Goal: Task Accomplishment & Management: Manage account settings

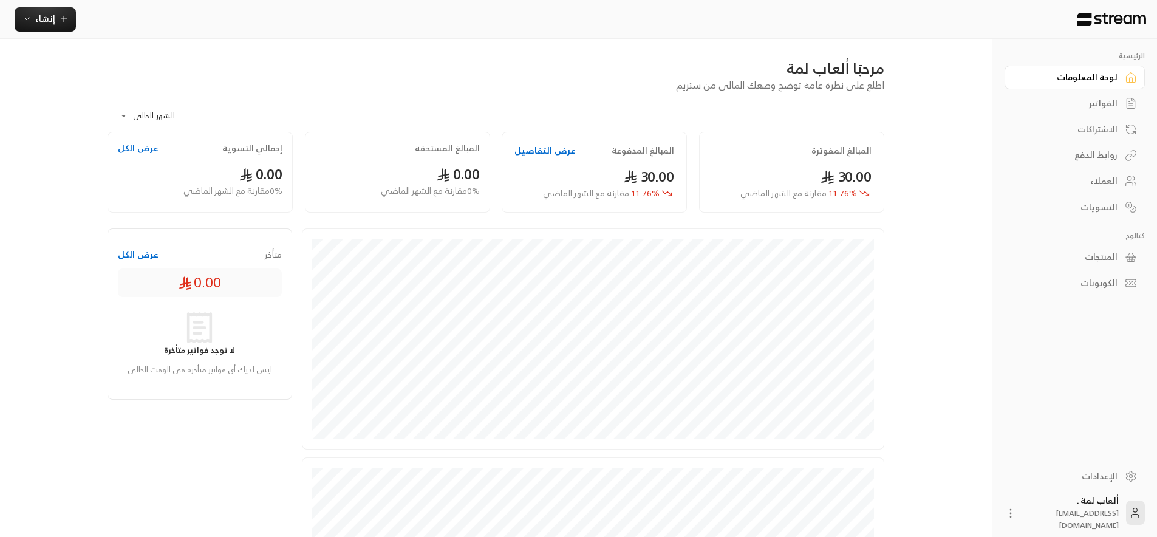
click at [1089, 109] on div "الفواتير" at bounding box center [1069, 103] width 98 height 12
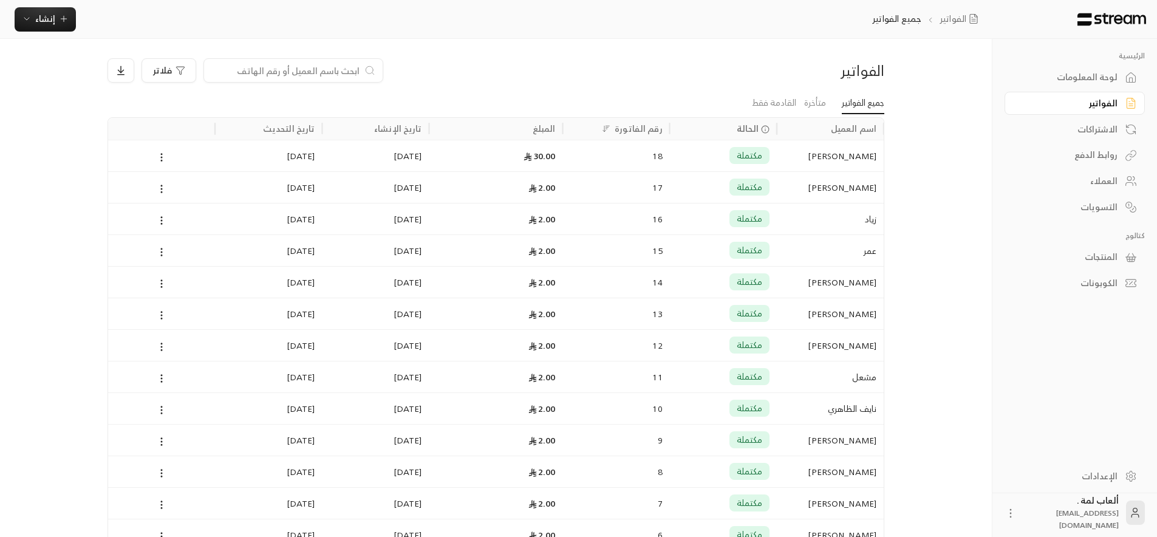
click at [811, 154] on div "[PERSON_NAME]" at bounding box center [830, 155] width 92 height 31
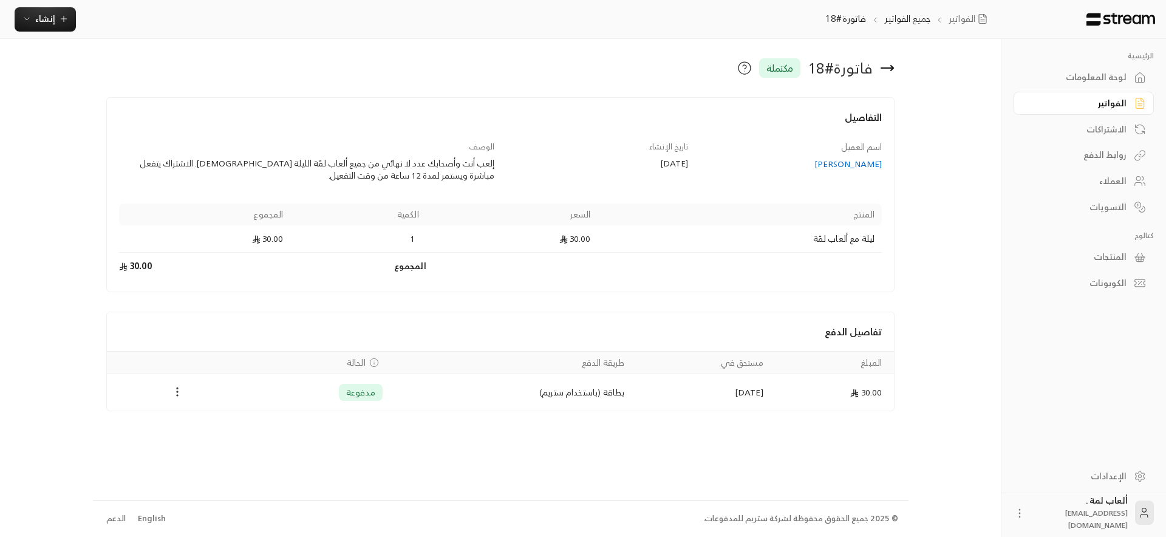
click at [183, 395] on icon "Payments" at bounding box center [177, 392] width 12 height 12
click at [206, 445] on li "استرداد" at bounding box center [205, 445] width 58 height 22
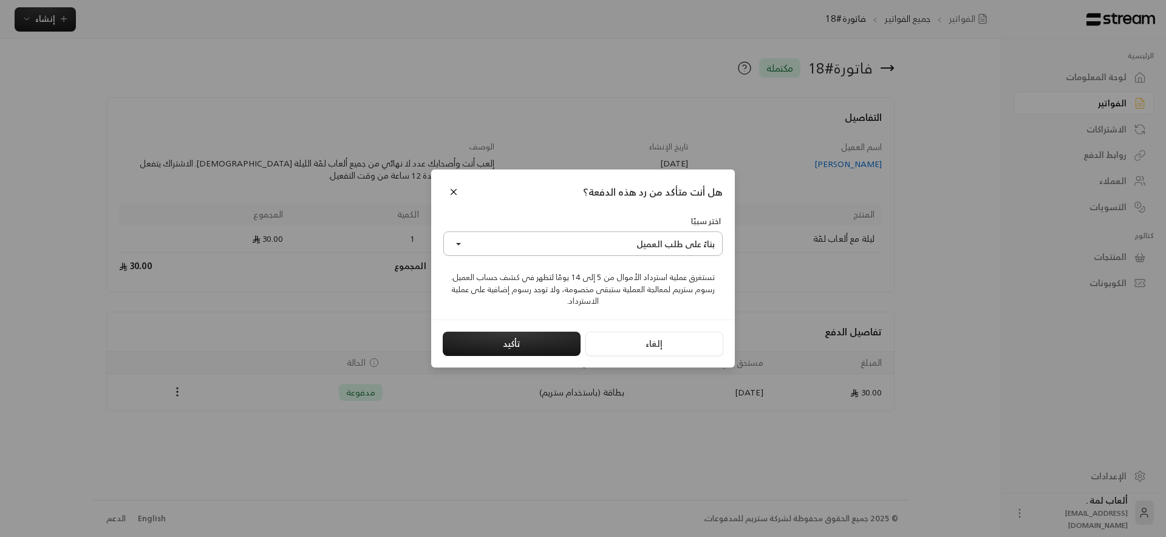
click at [563, 245] on button "بناءً على طلب العميل" at bounding box center [582, 243] width 279 height 24
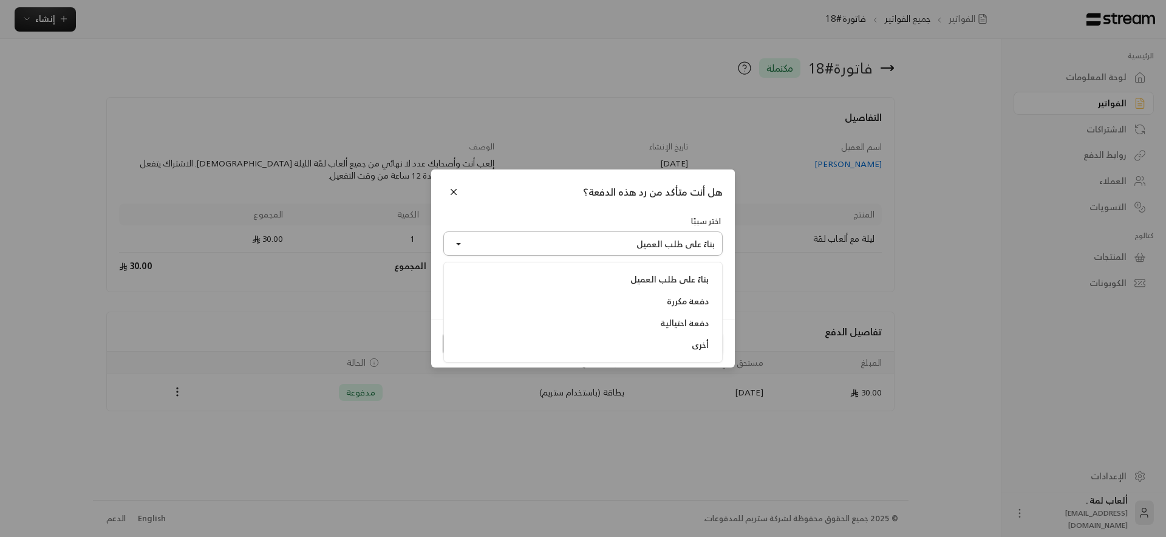
click at [563, 245] on button "بناءً على طلب العميل" at bounding box center [582, 243] width 279 height 24
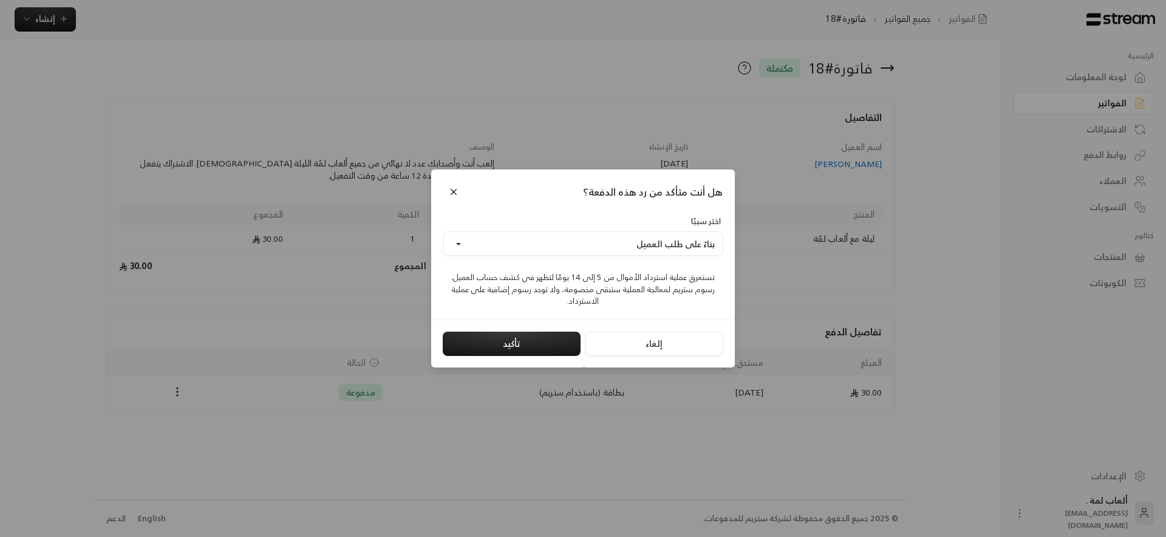
click at [645, 278] on div "تستغرق عملية استرداد الأموال من 5 إلى 14 يومًا لتظهر في كشف حساب العميل. رسوم س…" at bounding box center [582, 285] width 279 height 46
click at [708, 284] on div "تستغرق عملية استرداد الأموال من 5 إلى 14 يومًا لتظهر في كشف حساب العميل. رسوم س…" at bounding box center [582, 285] width 279 height 46
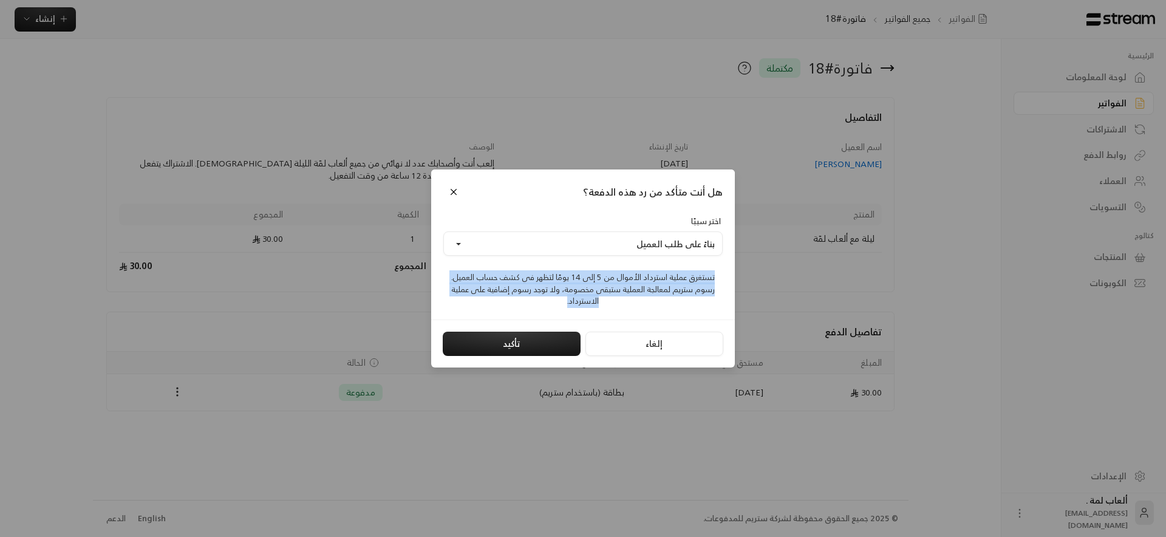
drag, startPoint x: 708, startPoint y: 284, endPoint x: 557, endPoint y: 303, distance: 152.5
click at [557, 303] on div "تستغرق عملية استرداد الأموال من 5 إلى 14 يومًا لتظهر في كشف حساب العميل. رسوم س…" at bounding box center [582, 285] width 279 height 46
copy div "تستغرق عملية استرداد الأموال من 5 إلى 14 يومًا لتظهر في كشف حساب العميل. رسوم س…"
click at [632, 310] on div "اختر سببًا بناءً على طلب العميل بناءً على طلب العميل دفعة مكررة دفعة احتيالية أ…" at bounding box center [583, 267] width 304 height 104
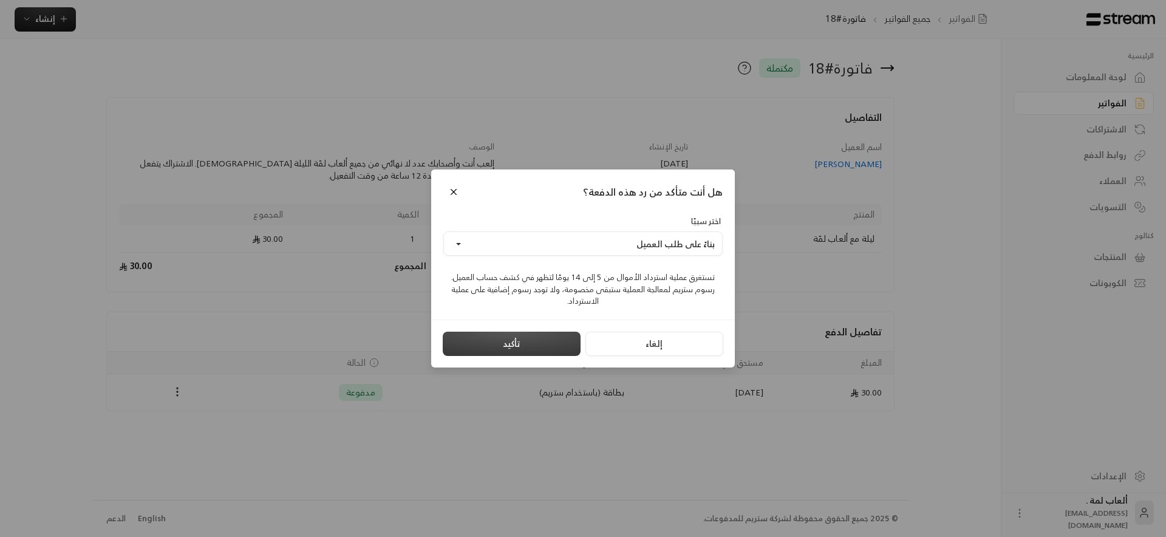
click at [550, 341] on button "تأكيد" at bounding box center [512, 344] width 138 height 24
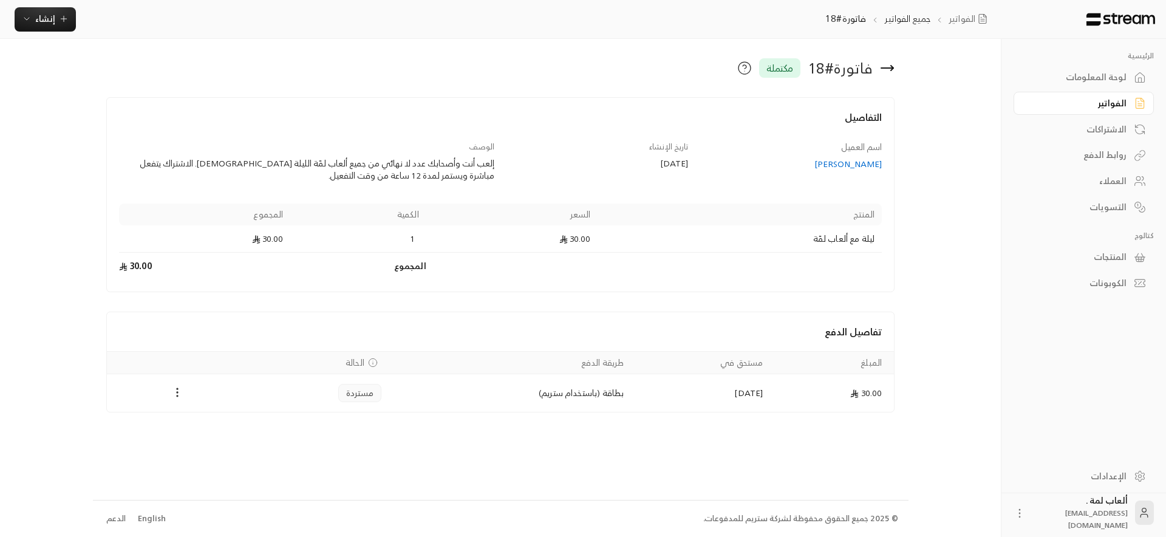
click at [1108, 104] on div "الفواتير" at bounding box center [1078, 103] width 98 height 12
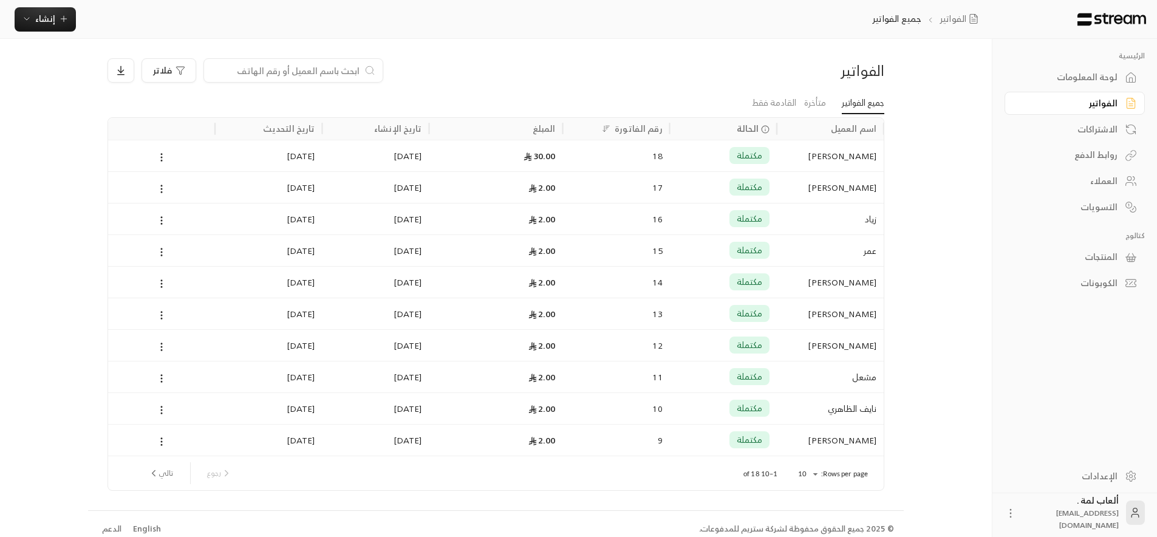
click at [1107, 83] on div "لوحة المعلومات" at bounding box center [1069, 77] width 98 height 12
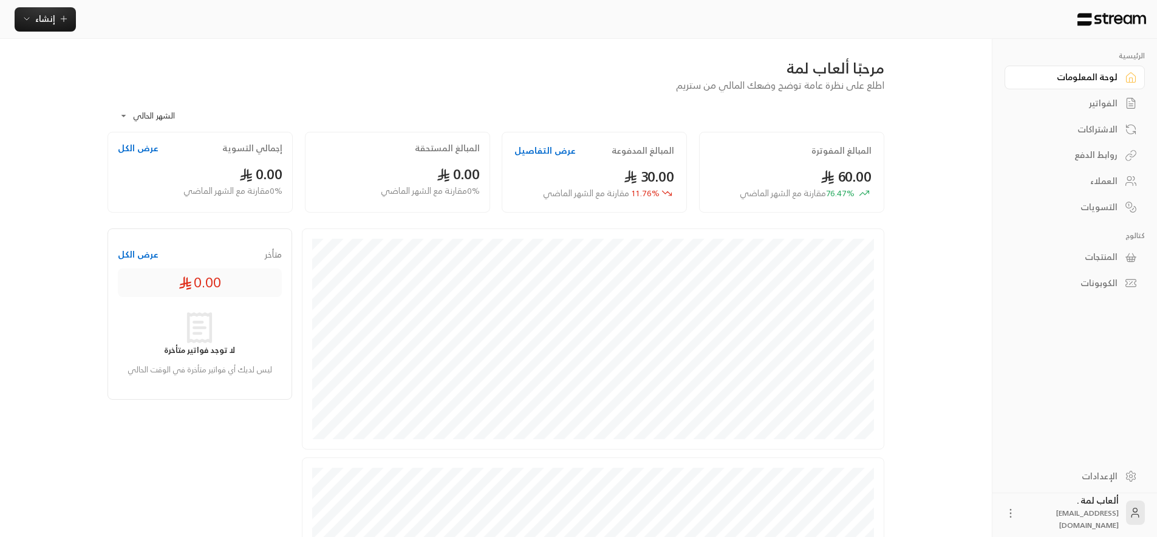
click at [1091, 106] on div "الفواتير" at bounding box center [1069, 103] width 98 height 12
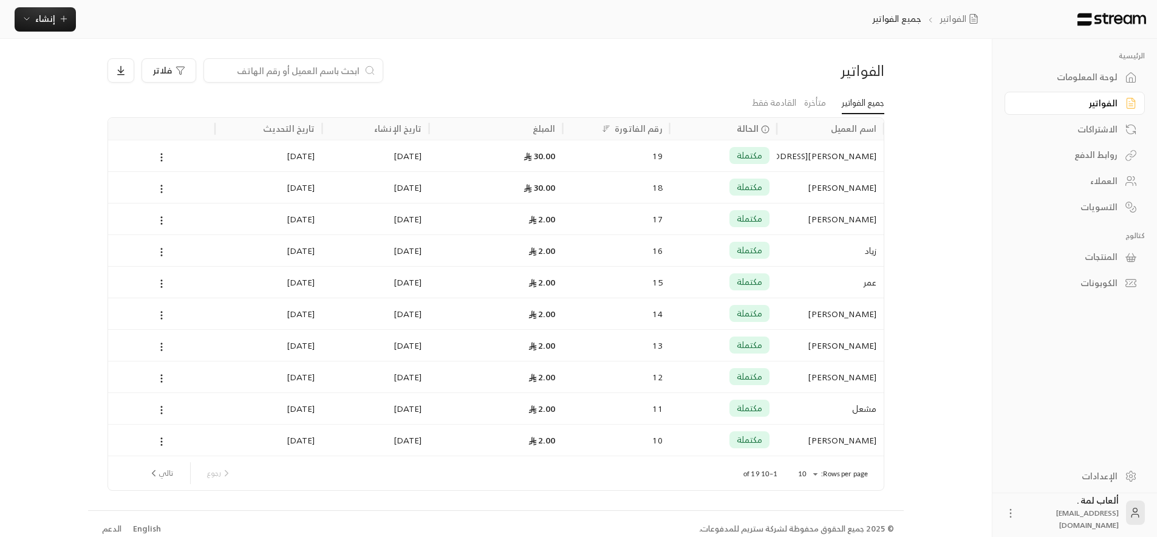
click at [585, 154] on div "19" at bounding box center [616, 155] width 92 height 31
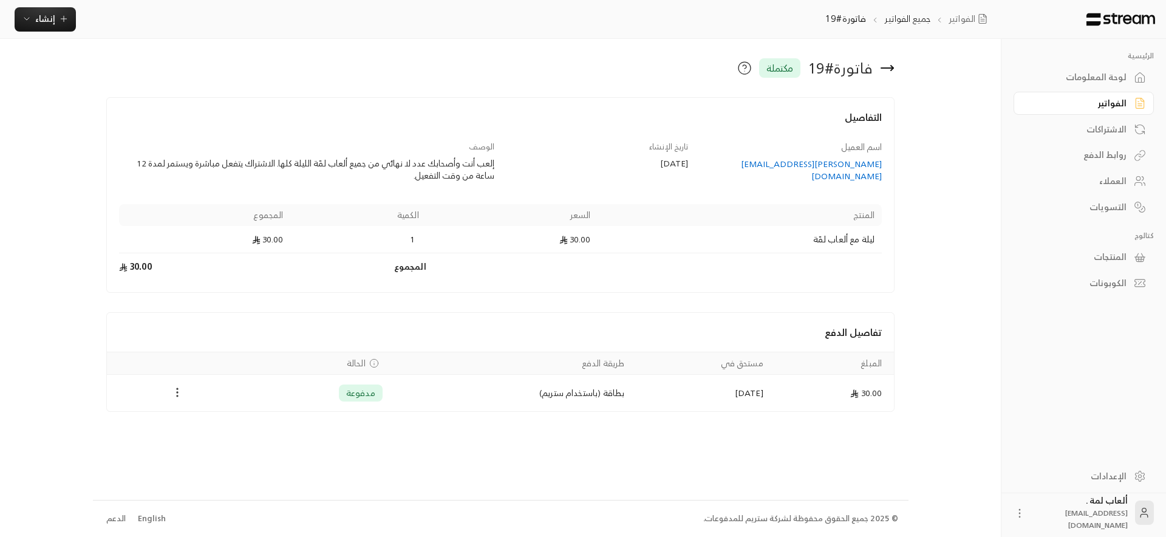
click at [180, 390] on icon "Payments" at bounding box center [177, 392] width 12 height 12
click at [217, 450] on li "استرداد" at bounding box center [205, 445] width 58 height 22
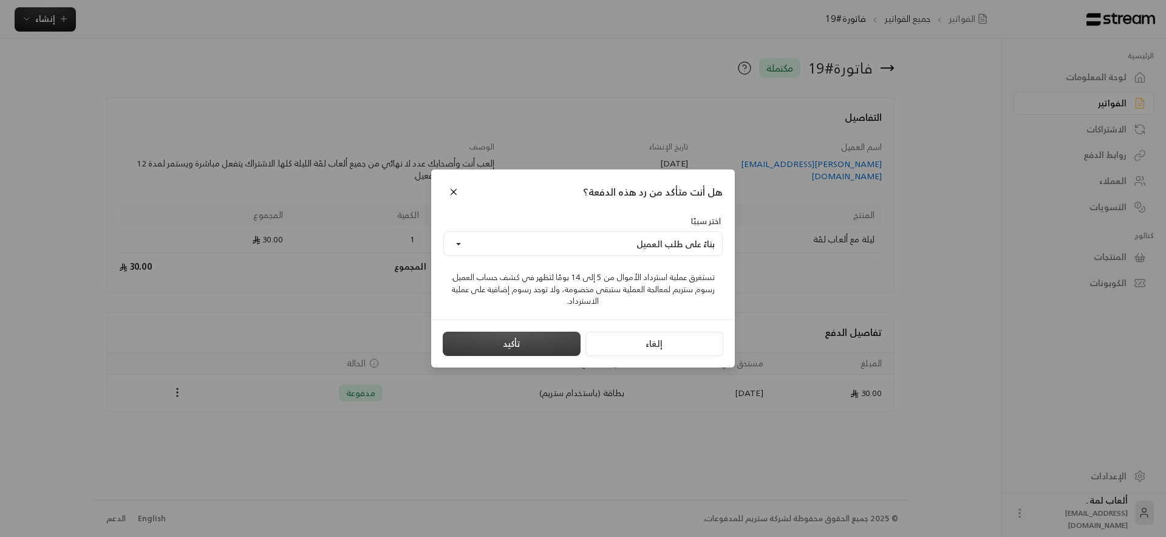
click at [506, 349] on button "تأكيد" at bounding box center [512, 344] width 138 height 24
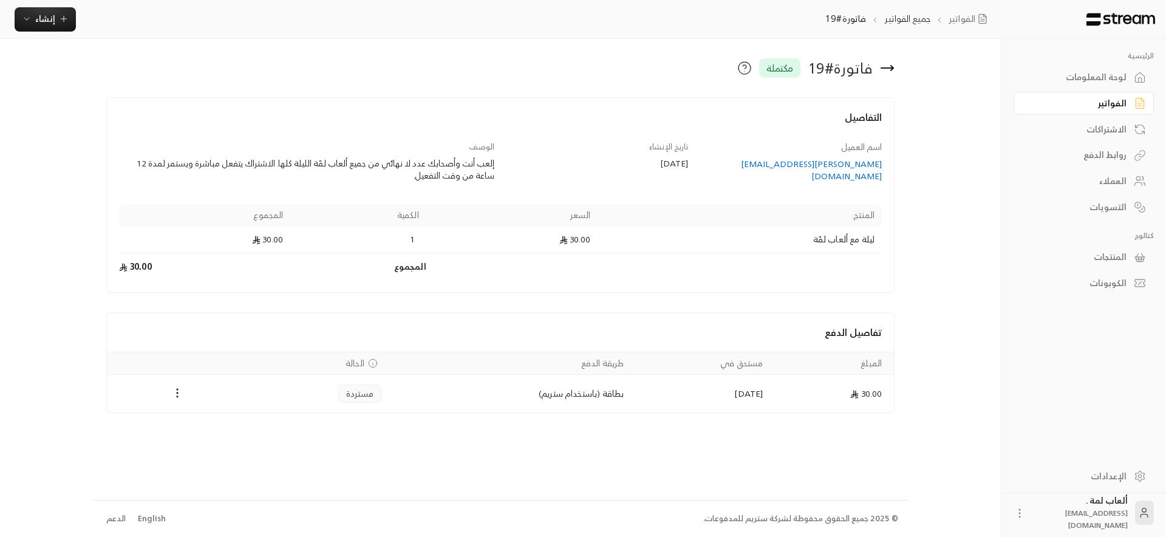
click at [1090, 95] on link "الفواتير" at bounding box center [1084, 104] width 140 height 24
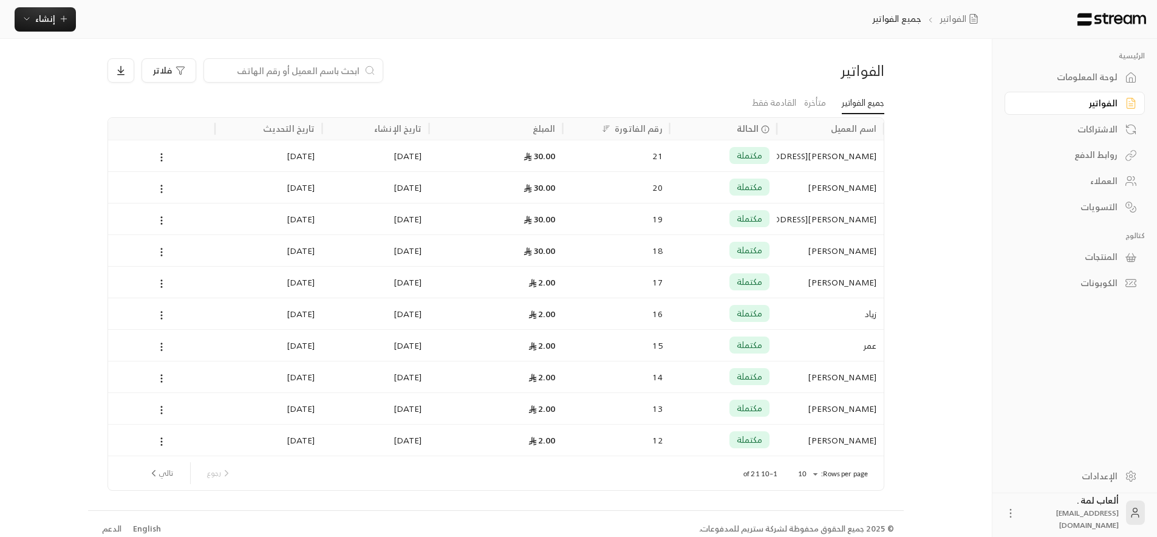
click at [675, 191] on div "مكتملة" at bounding box center [723, 187] width 107 height 32
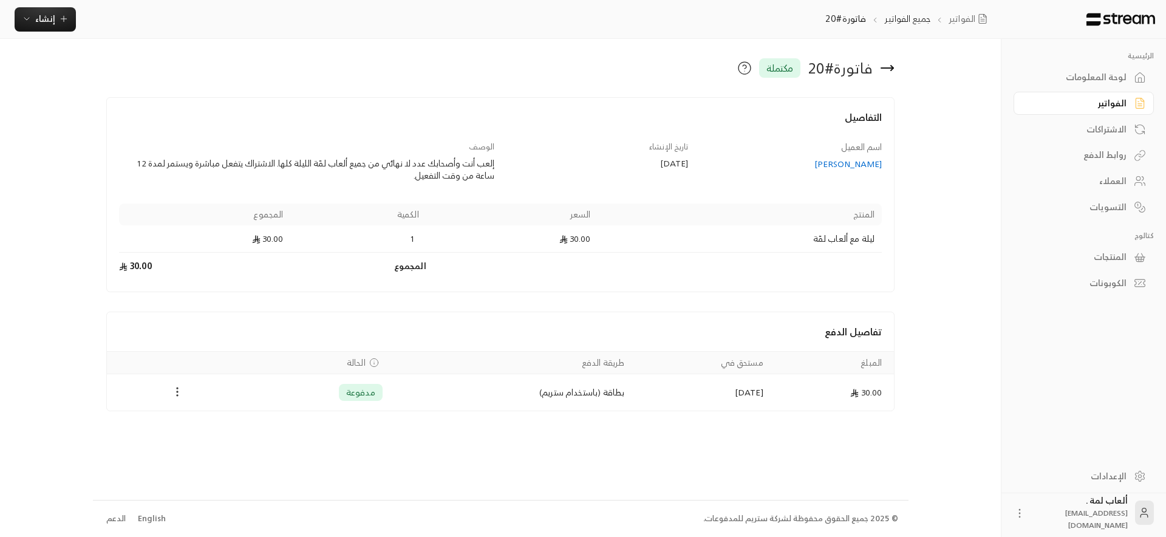
click at [177, 395] on circle "Payments" at bounding box center [177, 395] width 1 height 1
click at [223, 446] on li "استرداد" at bounding box center [205, 445] width 58 height 22
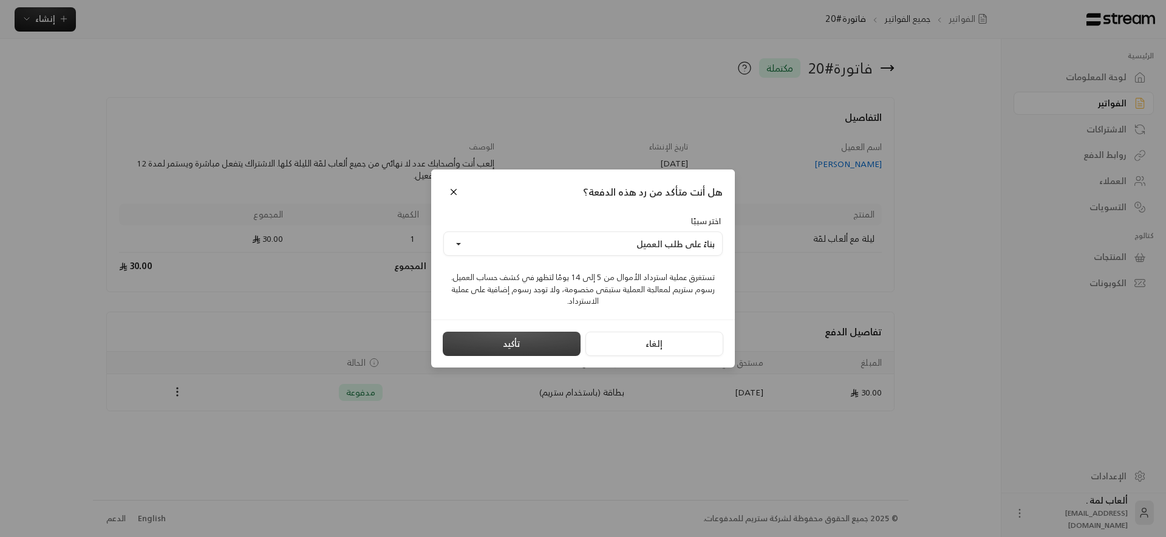
click at [517, 349] on button "تأكيد" at bounding box center [512, 344] width 138 height 24
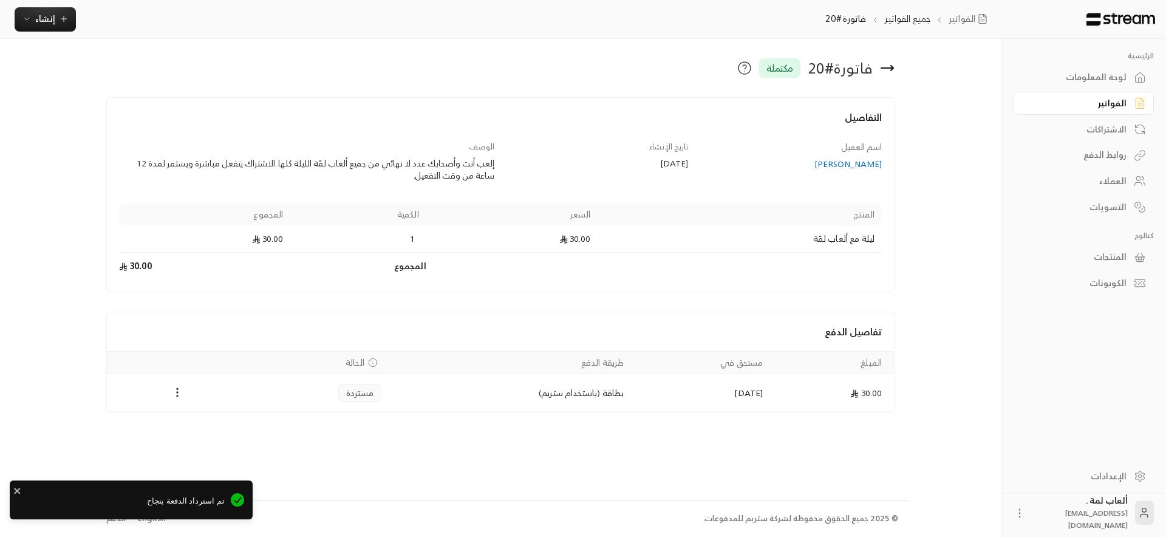
click at [1114, 111] on link "الفواتير" at bounding box center [1084, 104] width 140 height 24
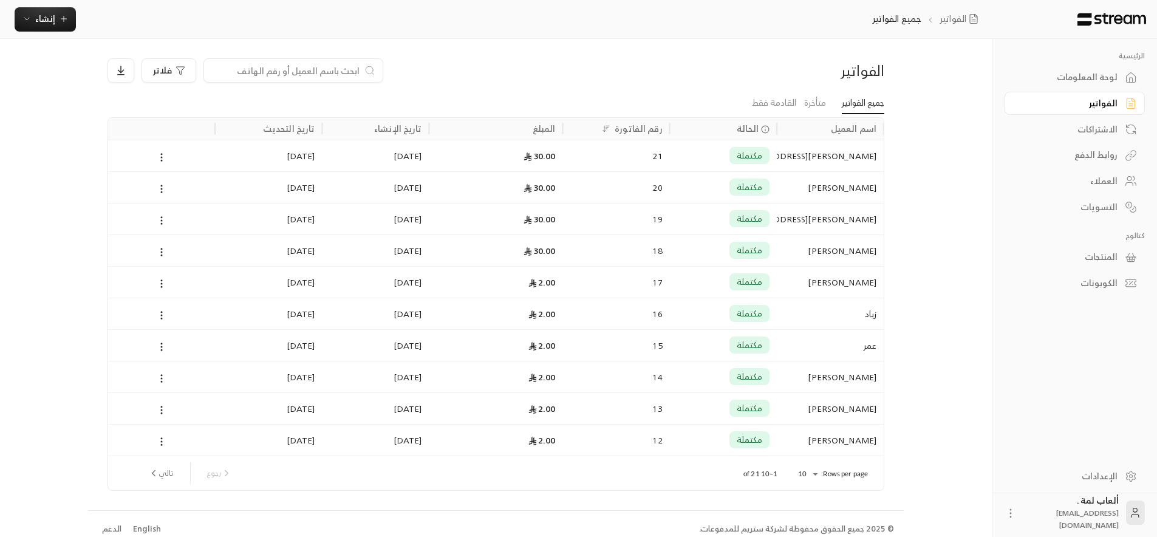
click at [509, 159] on div "30.00" at bounding box center [496, 155] width 119 height 31
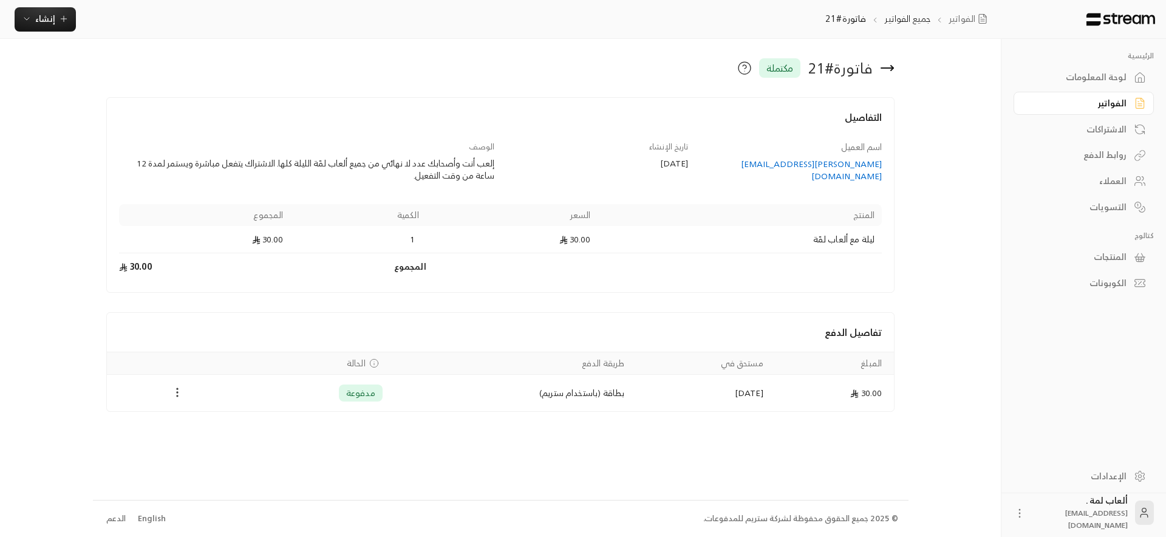
click at [176, 394] on icon "Payments" at bounding box center [177, 392] width 12 height 12
click at [196, 445] on li "استرداد" at bounding box center [205, 445] width 58 height 22
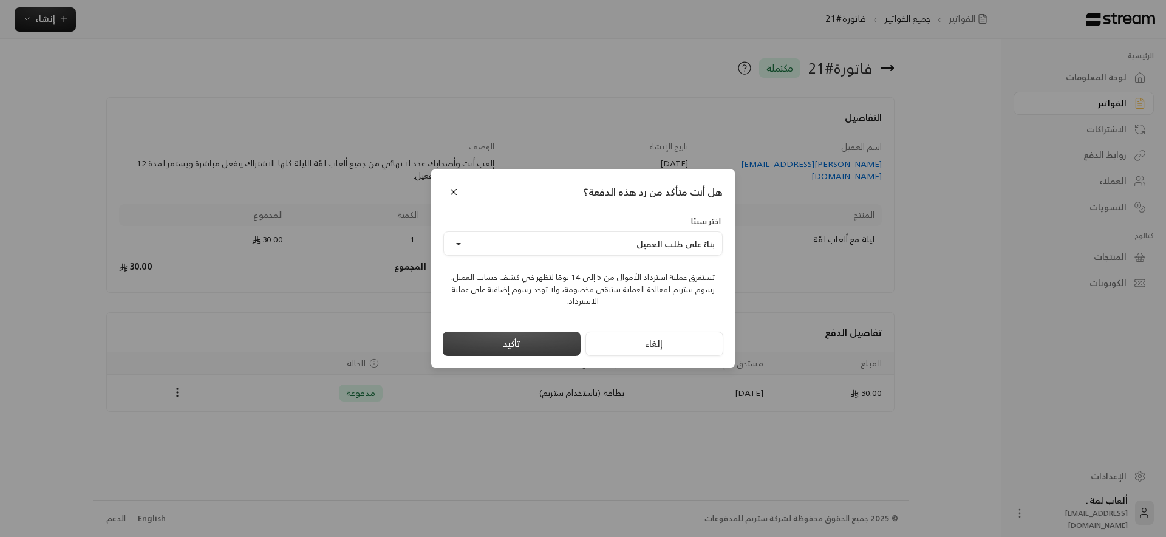
click at [541, 344] on button "تأكيد" at bounding box center [512, 344] width 138 height 24
